Goal: Information Seeking & Learning: Learn about a topic

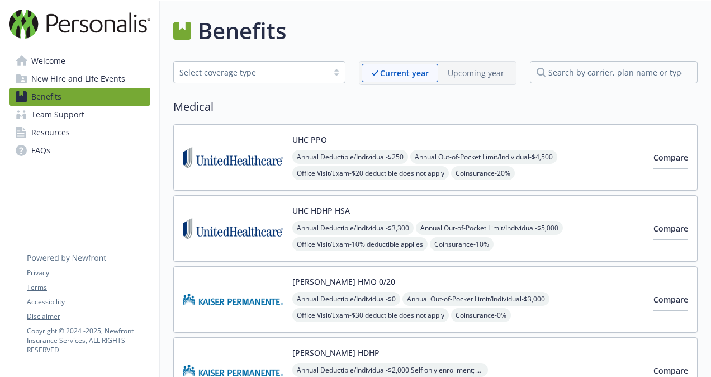
click at [677, 47] on div "Benefits" at bounding box center [435, 31] width 524 height 34
